Goal: Task Accomplishment & Management: Manage account settings

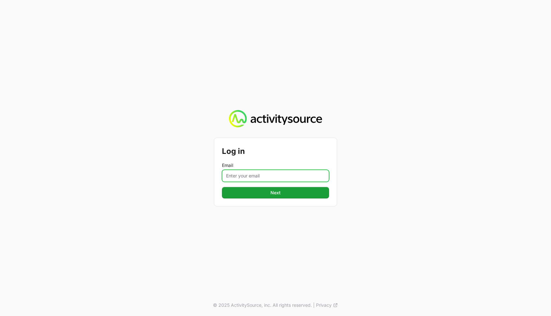
click at [260, 173] on input "Email" at bounding box center [275, 176] width 107 height 12
type input "[PERSON_NAME][EMAIL_ADDRESS][DOMAIN_NAME]"
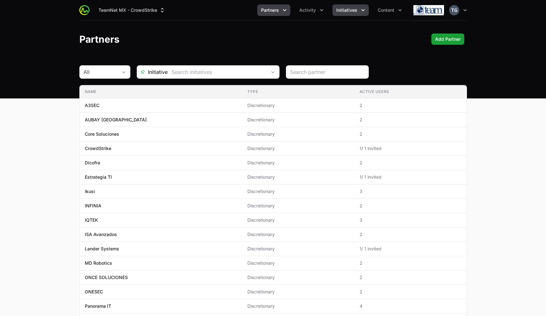
click at [347, 12] on span "Initiatives" at bounding box center [346, 10] width 21 height 6
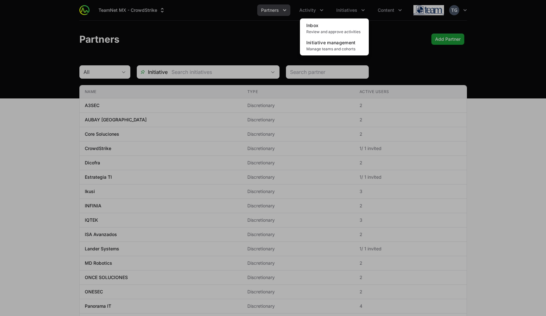
click at [348, 11] on div "Initiatives menu" at bounding box center [273, 158] width 546 height 316
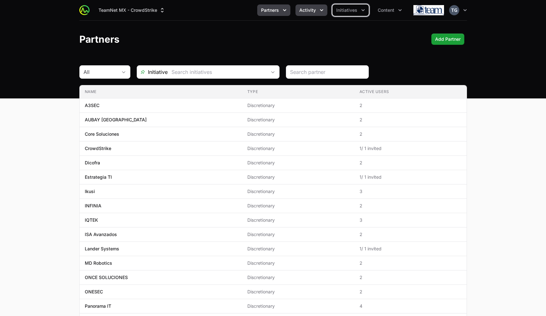
click at [315, 10] on span "Activity" at bounding box center [307, 10] width 17 height 6
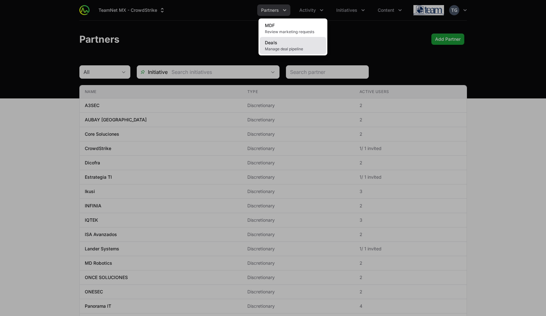
click at [299, 45] on link "Deals Manage deal pipeline" at bounding box center [293, 45] width 66 height 17
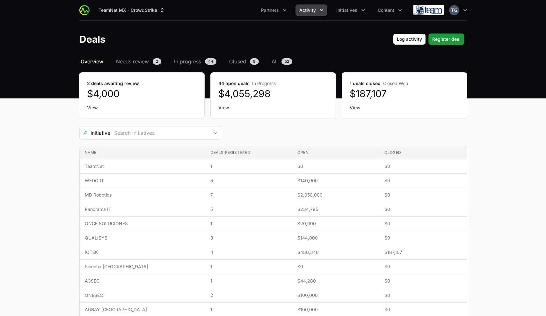
click at [309, 10] on span "Activity" at bounding box center [307, 10] width 17 height 6
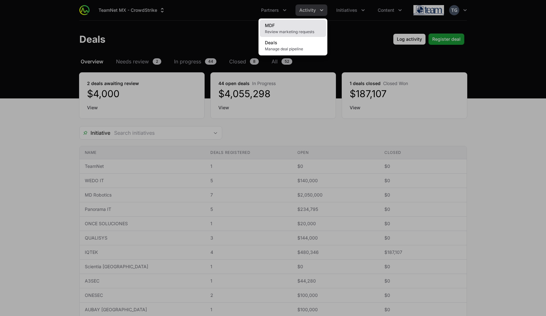
click at [301, 28] on link "MDF Review marketing requests" at bounding box center [293, 28] width 66 height 17
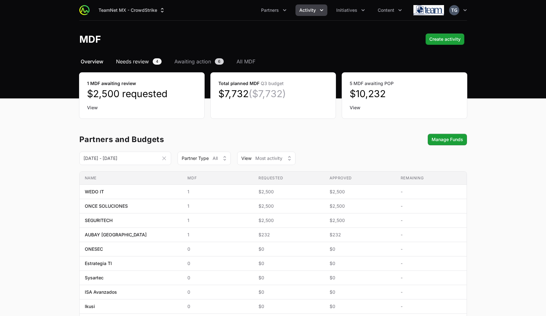
click at [155, 61] on span "4" at bounding box center [157, 61] width 9 height 6
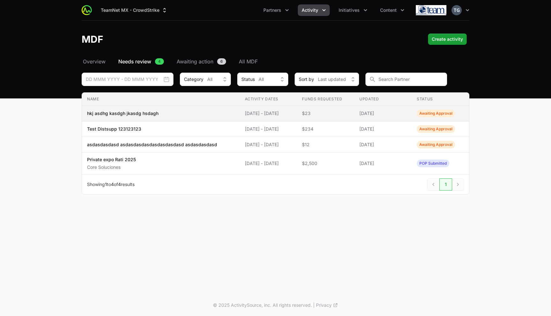
click at [325, 117] on td "Funds Requested $23" at bounding box center [325, 114] width 57 height 16
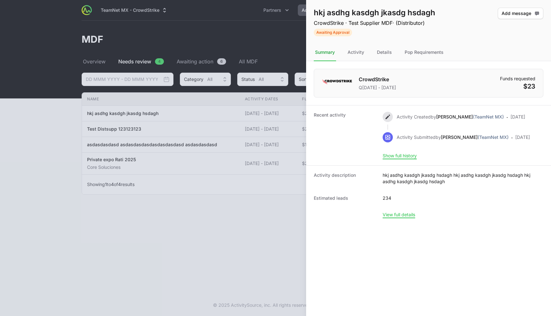
click at [447, 50] on nav "Summary Activity Details Pop Requirements" at bounding box center [428, 52] width 245 height 17
click at [430, 53] on div "Pop Requirements" at bounding box center [423, 52] width 41 height 17
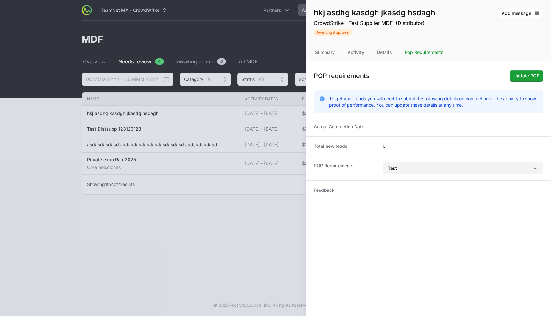
click at [466, 47] on nav "Summary Activity Details Pop Requirements" at bounding box center [428, 52] width 245 height 17
